Goal: Task Accomplishment & Management: Use online tool/utility

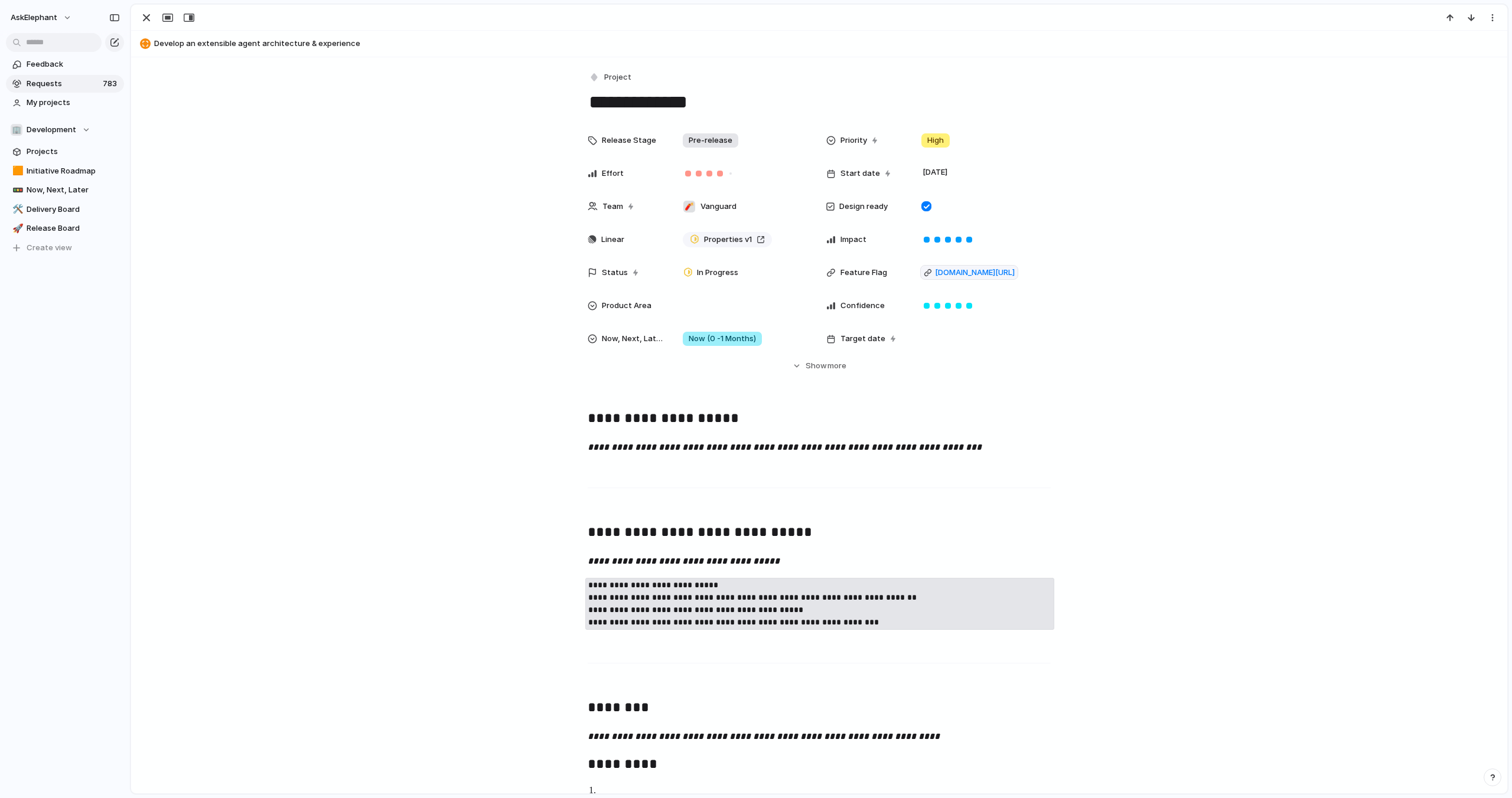
click at [58, 79] on span "Requests" at bounding box center [63, 84] width 73 height 12
